Goal: Task Accomplishment & Management: Use online tool/utility

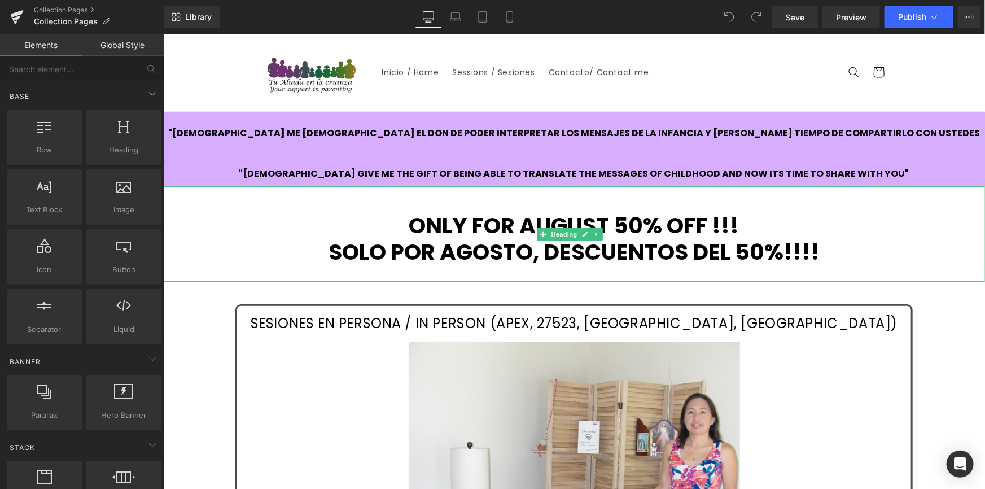
click at [608, 220] on h1 "ONLY FOR AUGUST 50% OFF !!!" at bounding box center [574, 225] width 822 height 27
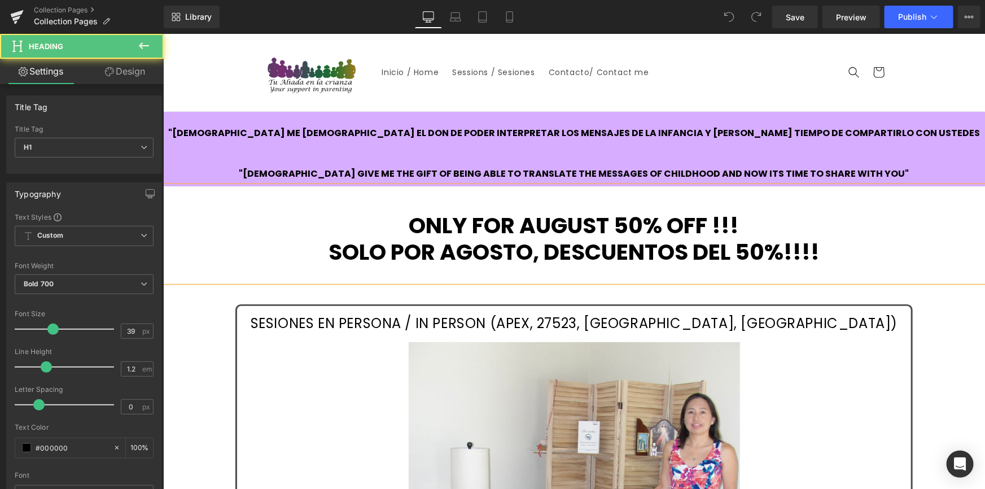
click at [608, 220] on h1 "ONLY FOR AUGUST 50% OFF !!!" at bounding box center [574, 225] width 822 height 27
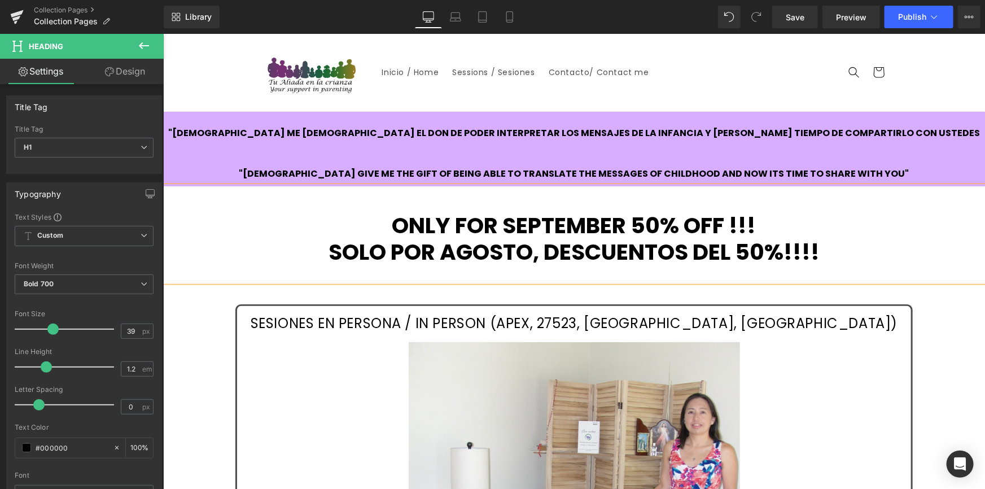
click at [528, 251] on h1 "SOLO POR AGOSTO, DESCUENTOS DEL 50%!!!!" at bounding box center [574, 252] width 822 height 27
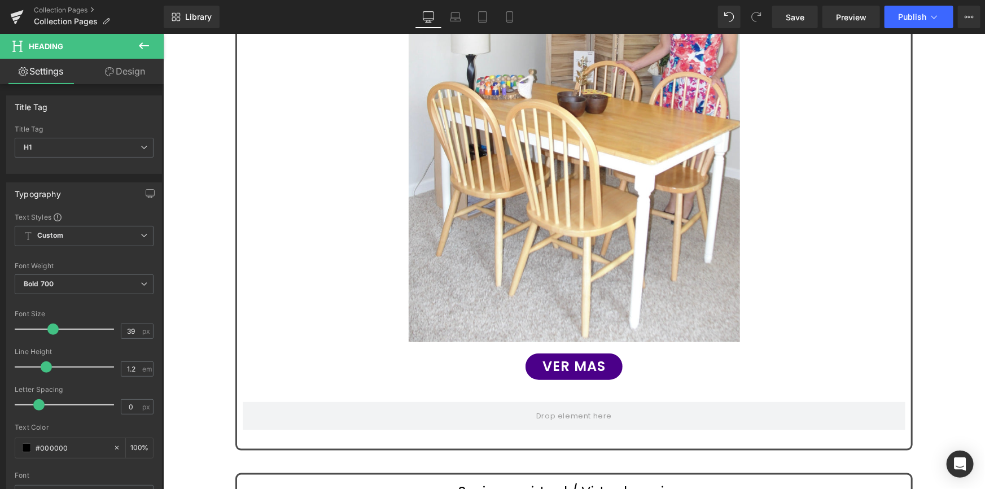
scroll to position [444, 0]
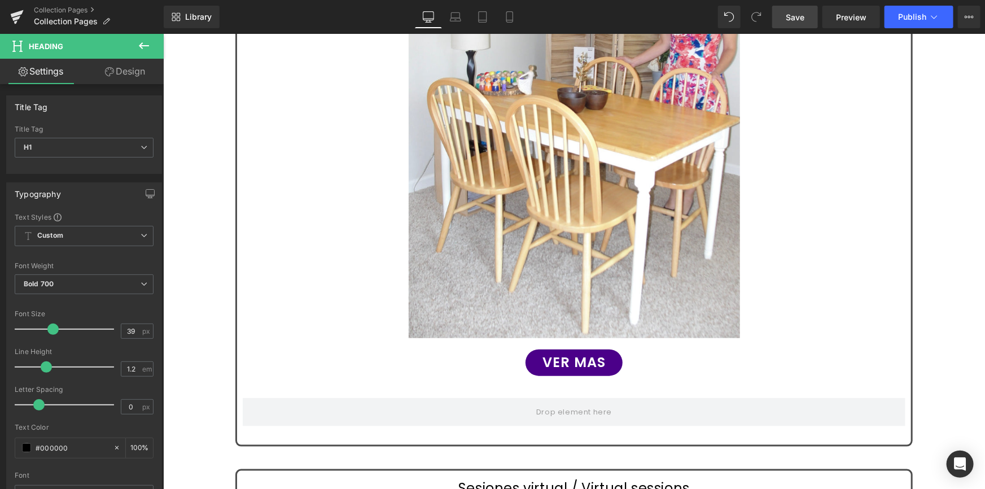
click at [805, 20] on link "Save" at bounding box center [795, 17] width 46 height 23
click at [918, 17] on span "Publish" at bounding box center [912, 16] width 28 height 9
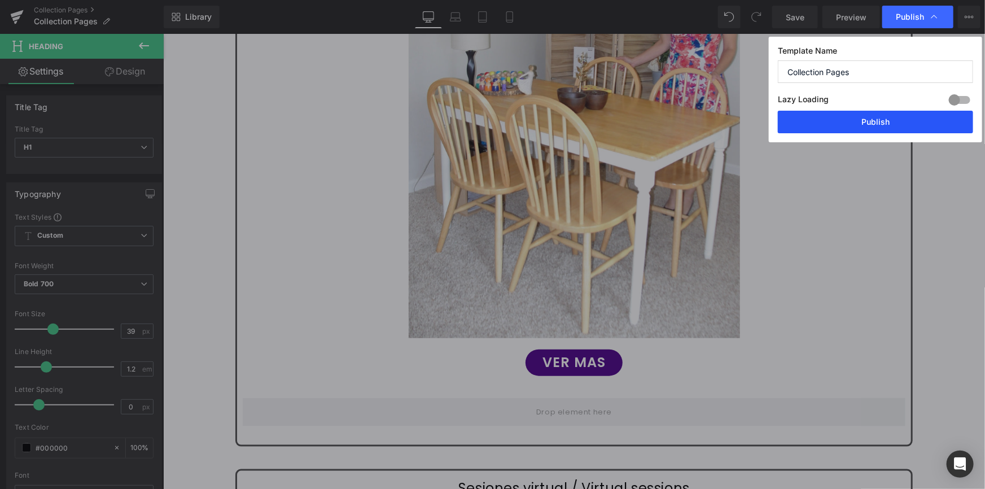
click at [878, 124] on button "Publish" at bounding box center [875, 122] width 195 height 23
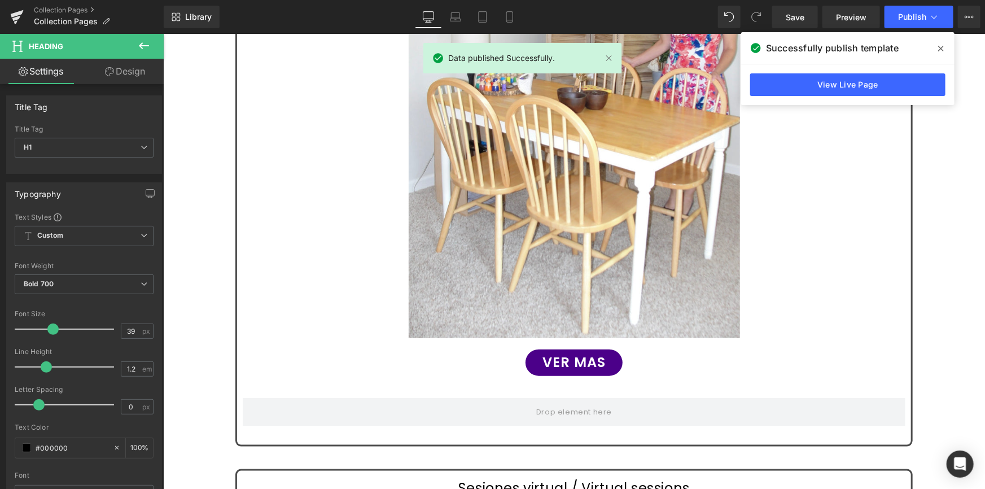
click at [943, 46] on icon at bounding box center [941, 48] width 6 height 9
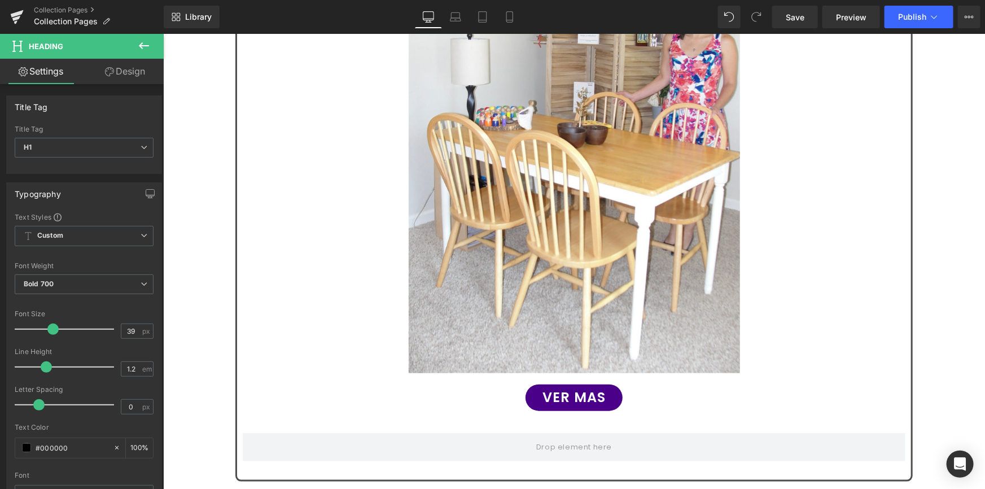
scroll to position [413, 0]
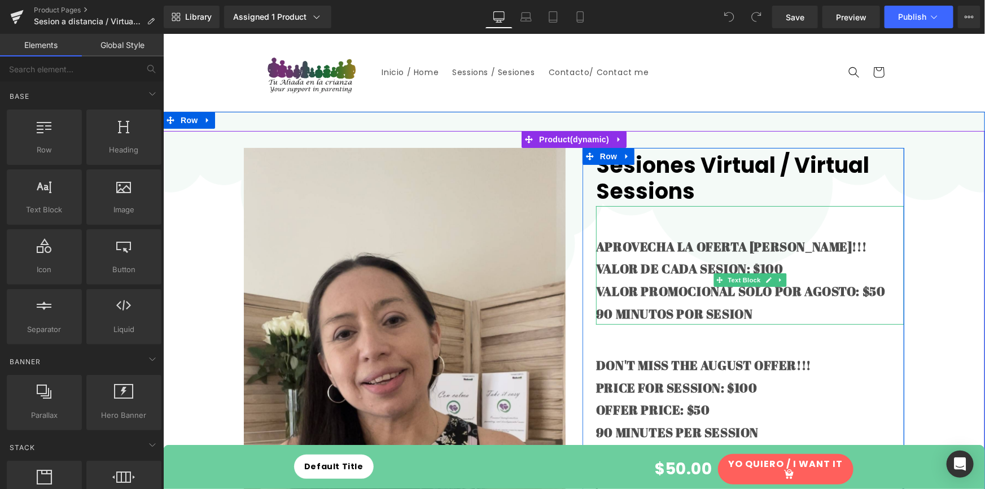
click at [814, 246] on strong "APROVECHA LA OFERTA DE AGOSTO!!!" at bounding box center [730, 246] width 271 height 16
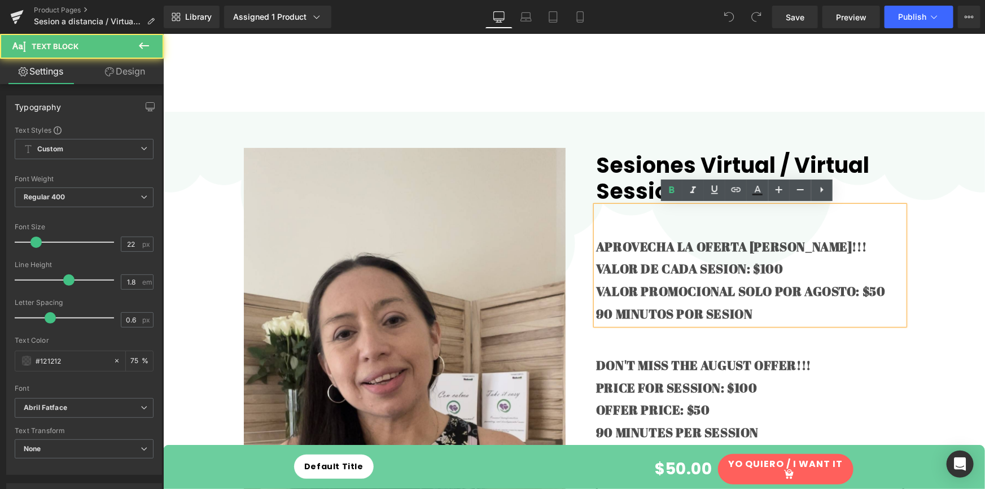
scroll to position [113, 0]
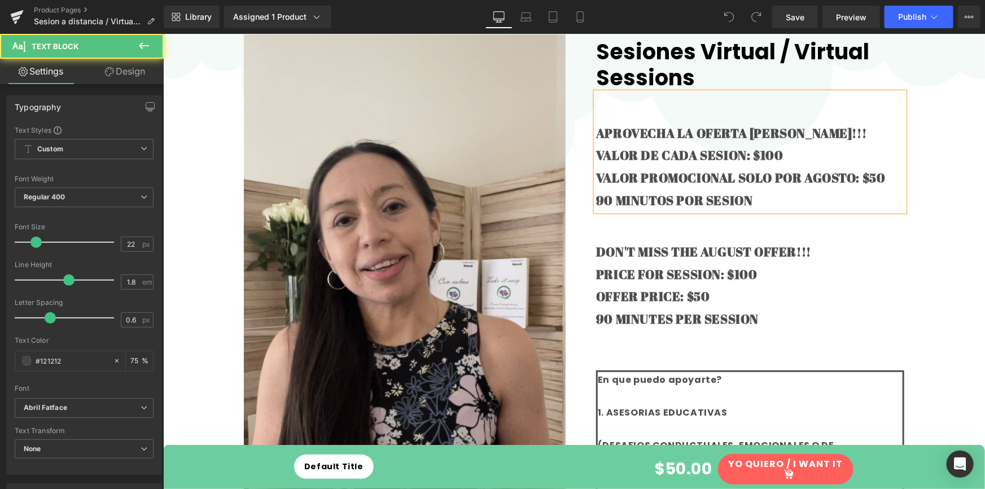
click at [820, 130] on strong "APROVECHA LA OFERTA DE AGOSTO!!!" at bounding box center [730, 132] width 271 height 16
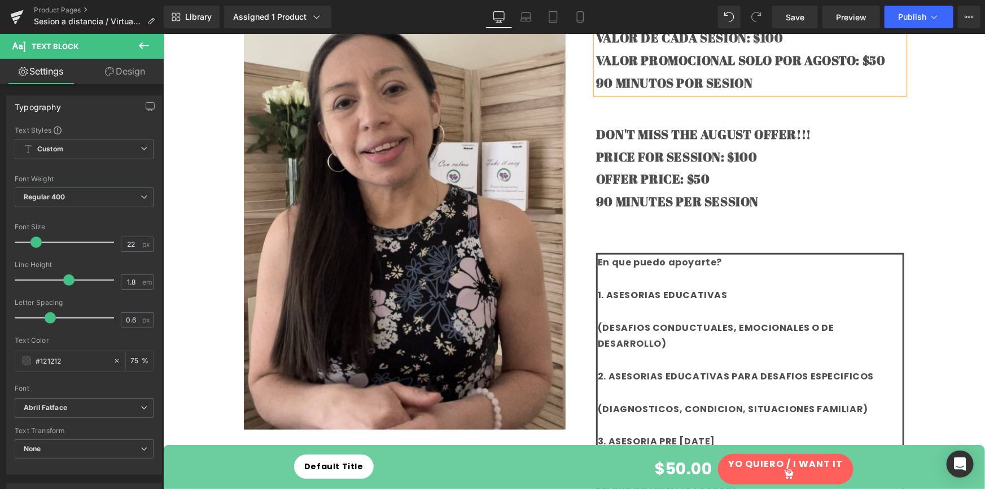
scroll to position [237, 0]
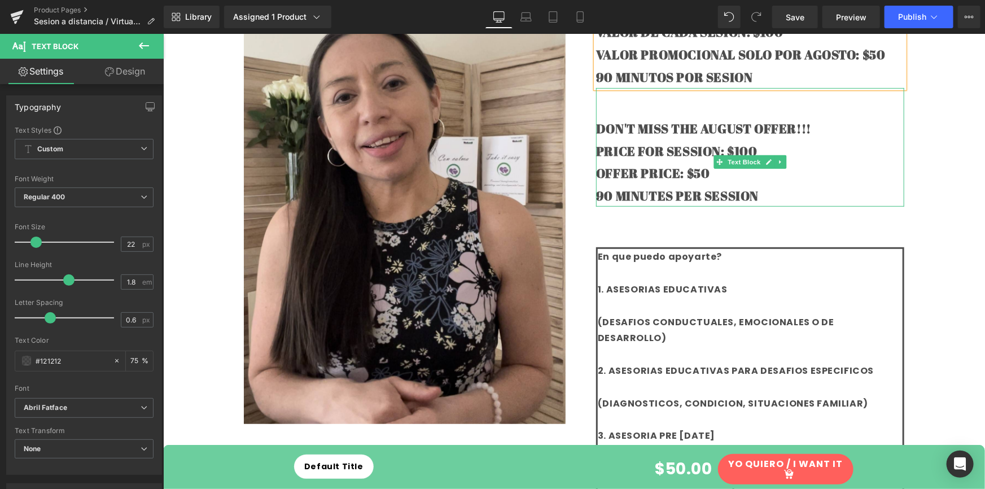
click at [750, 128] on b "DON'T MISS THE AUGUST OFFER!!!" at bounding box center [702, 128] width 215 height 16
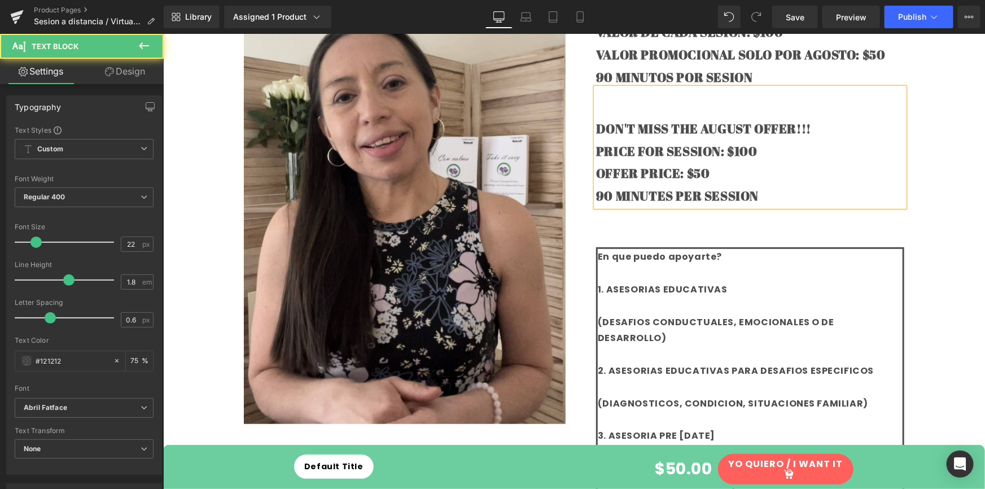
click at [746, 124] on b "DON'T MISS THE AUGUST OFFER!!!" at bounding box center [702, 128] width 215 height 16
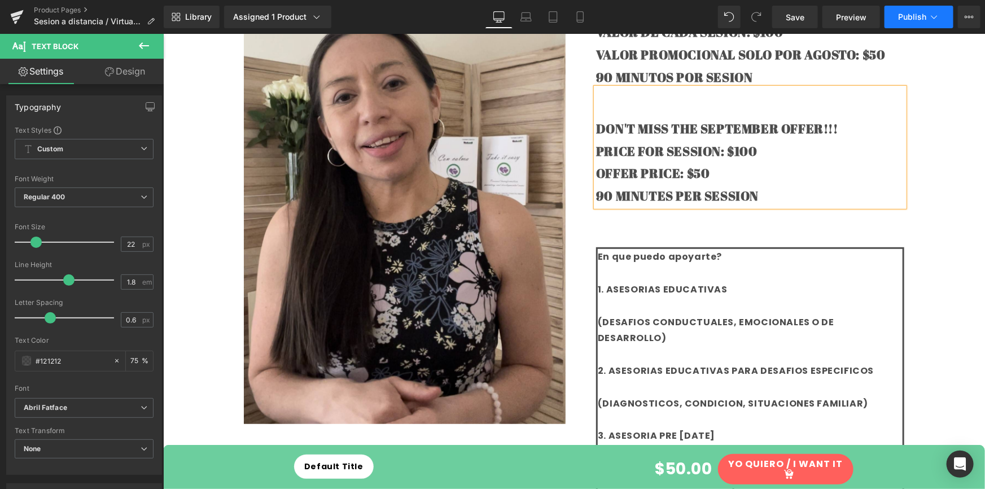
click at [913, 16] on span "Publish" at bounding box center [912, 16] width 28 height 9
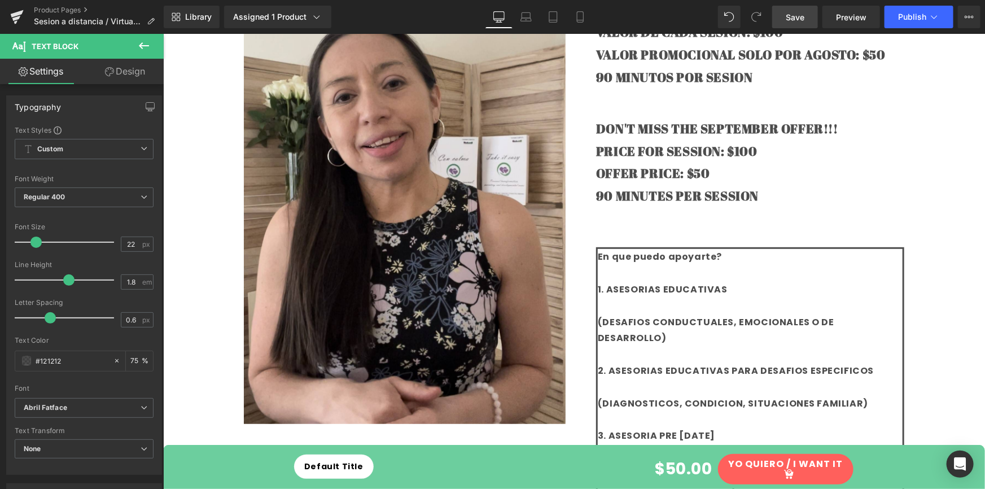
click at [794, 15] on span "Save" at bounding box center [795, 17] width 19 height 12
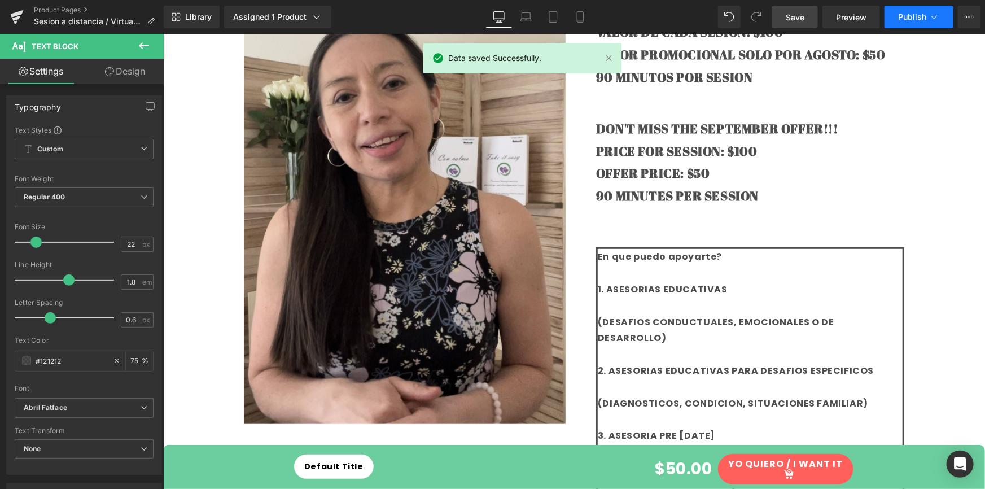
click at [912, 15] on span "Publish" at bounding box center [912, 16] width 28 height 9
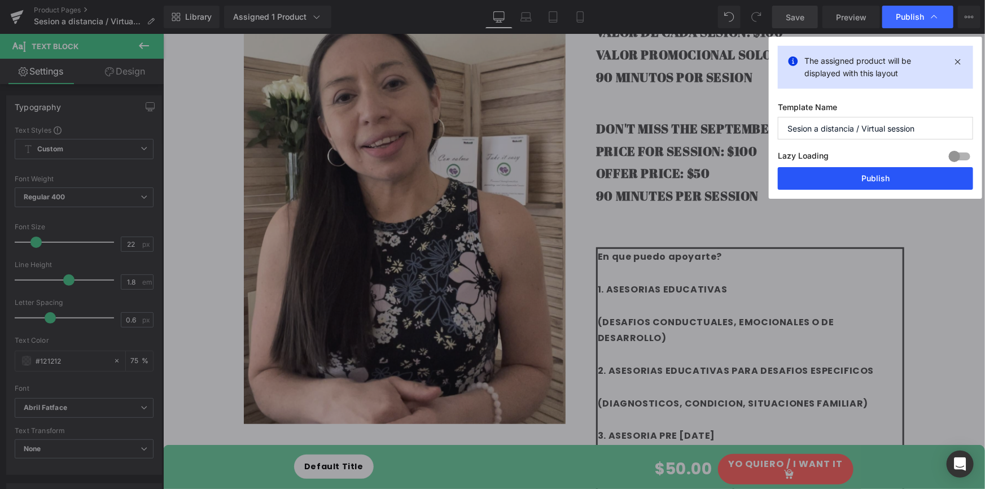
click at [874, 182] on button "Publish" at bounding box center [875, 178] width 195 height 23
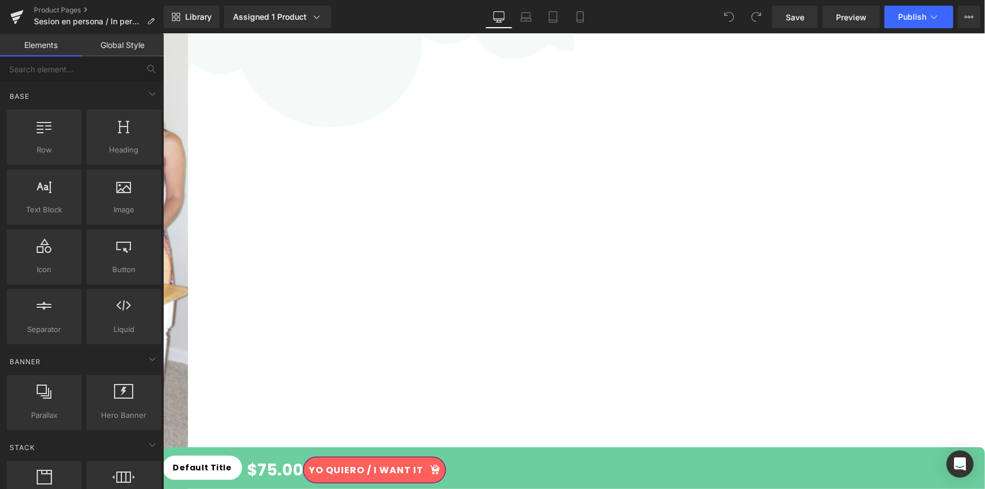
scroll to position [150, 0]
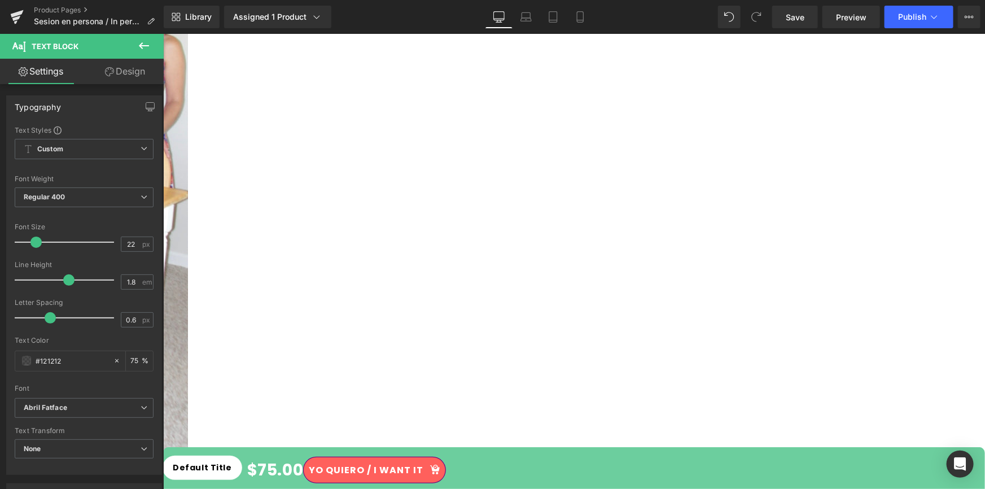
scroll to position [303, 0]
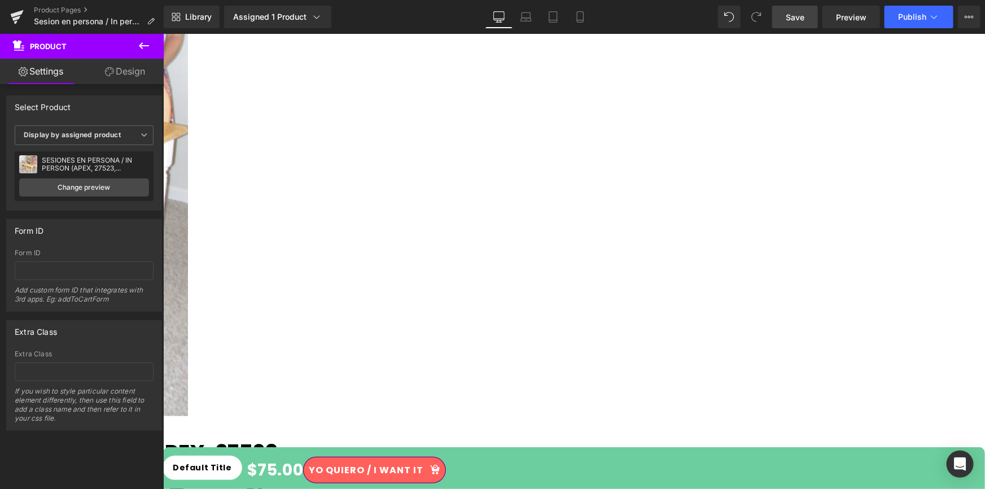
click at [805, 15] on link "Save" at bounding box center [795, 17] width 46 height 23
click at [910, 15] on span "Publish" at bounding box center [912, 16] width 28 height 9
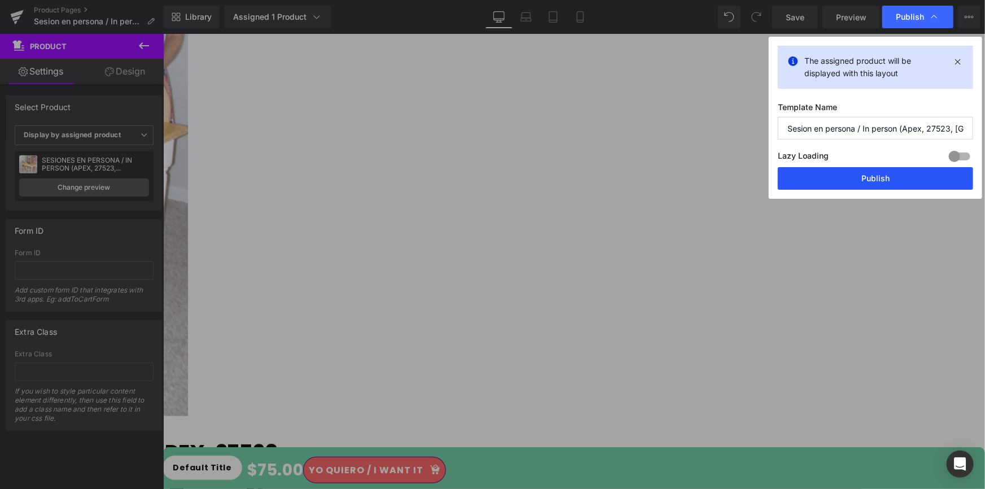
click at [873, 179] on button "Publish" at bounding box center [875, 178] width 195 height 23
